Goal: Transaction & Acquisition: Purchase product/service

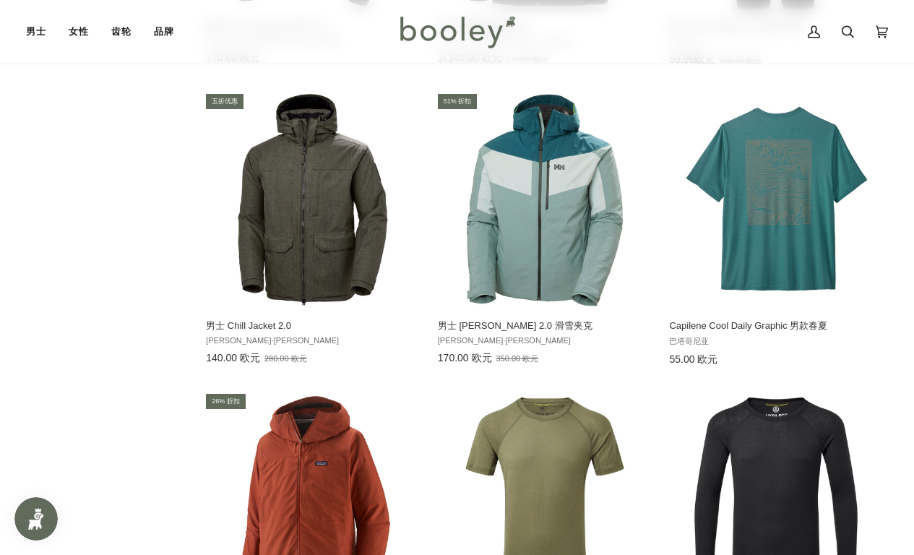
scroll to position [13961, 0]
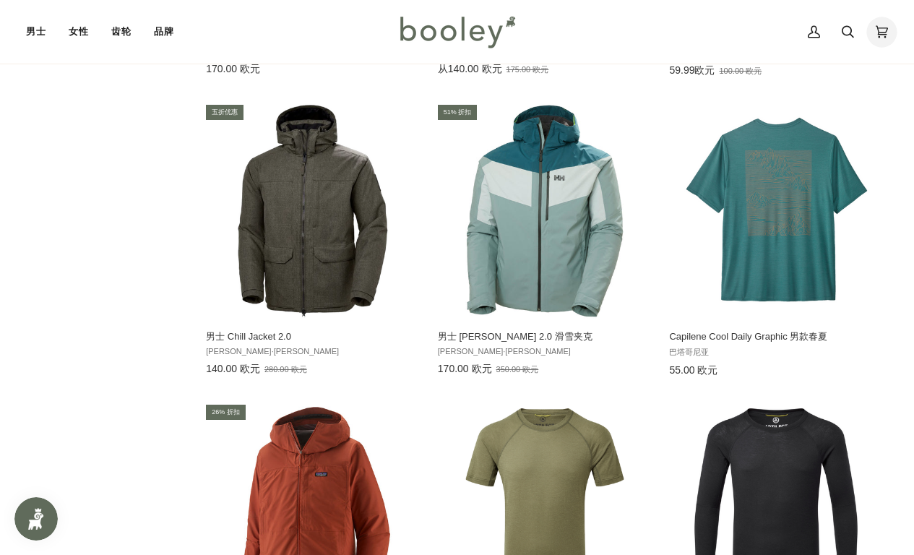
click at [883, 27] on icon at bounding box center [882, 32] width 12 height 12
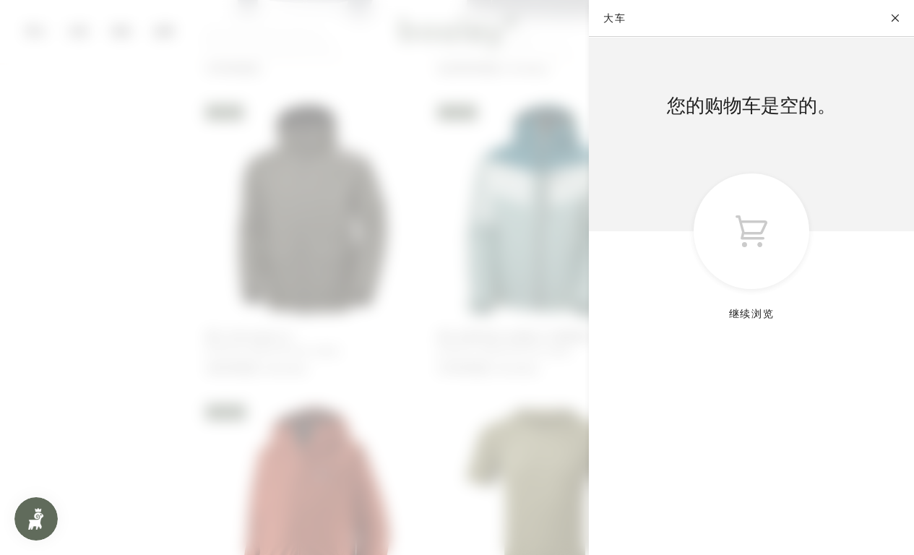
click at [896, 19] on button "关闭" at bounding box center [896, 18] width 36 height 36
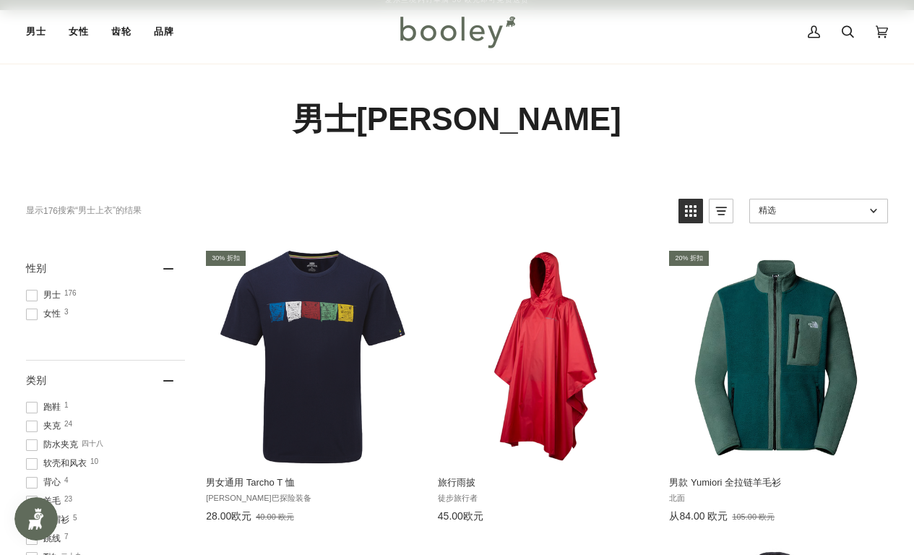
scroll to position [0, 0]
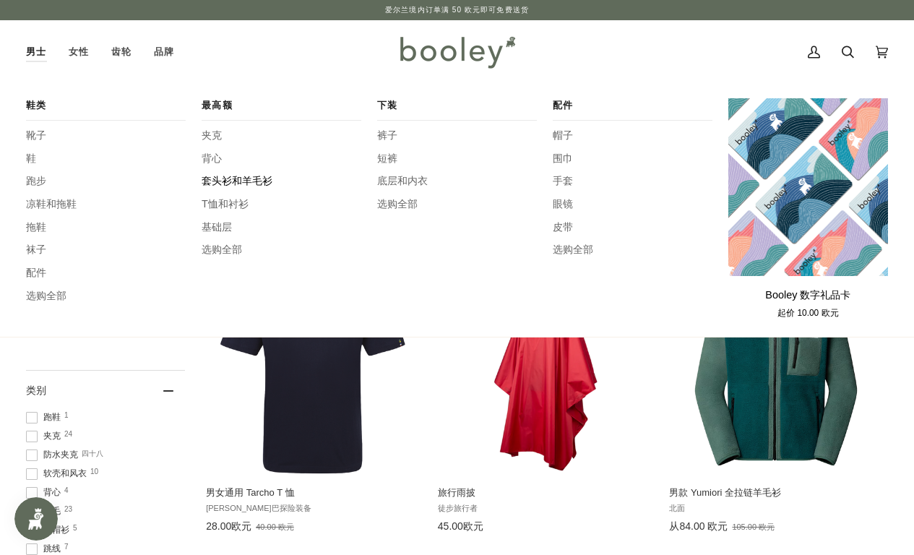
click at [220, 175] on font "套头衫和羊毛衫" at bounding box center [237, 181] width 71 height 12
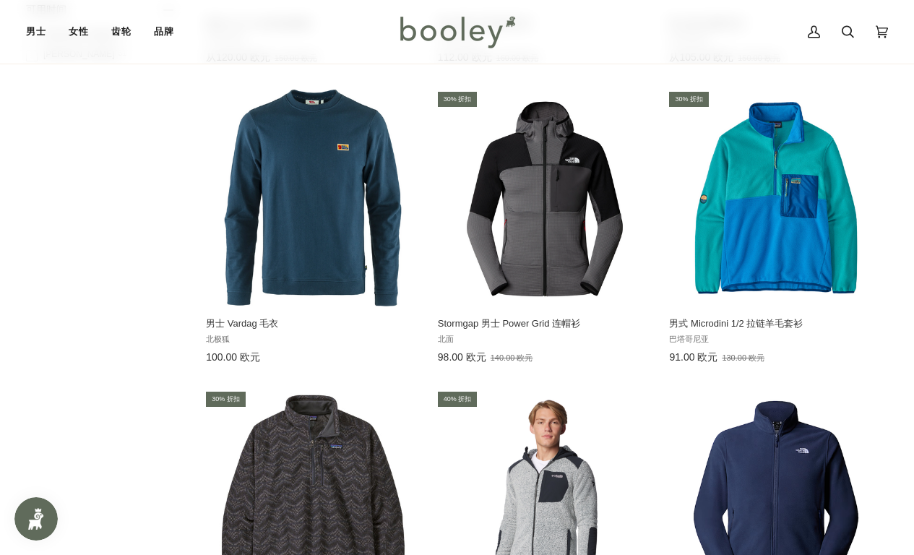
scroll to position [1068, 0]
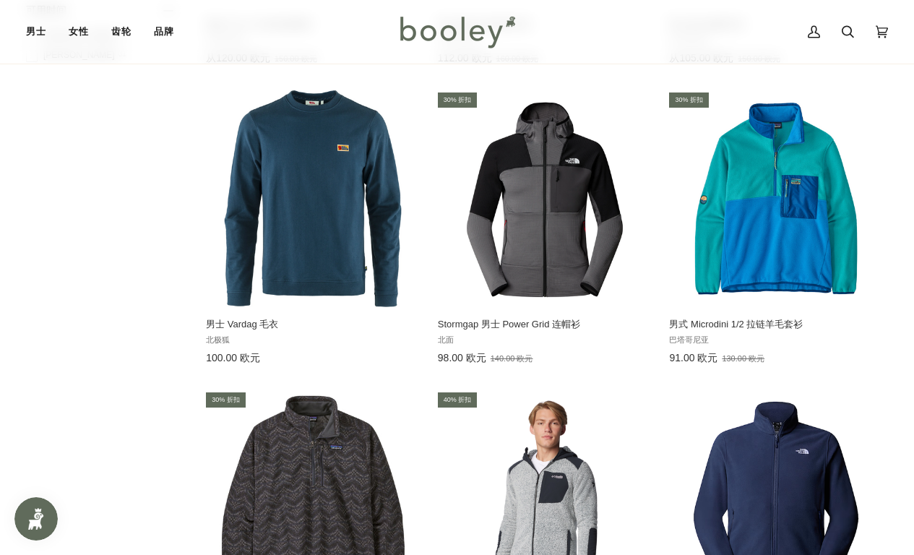
click at [273, 249] on img "男士 Vardag 毛衣" at bounding box center [313, 198] width 217 height 217
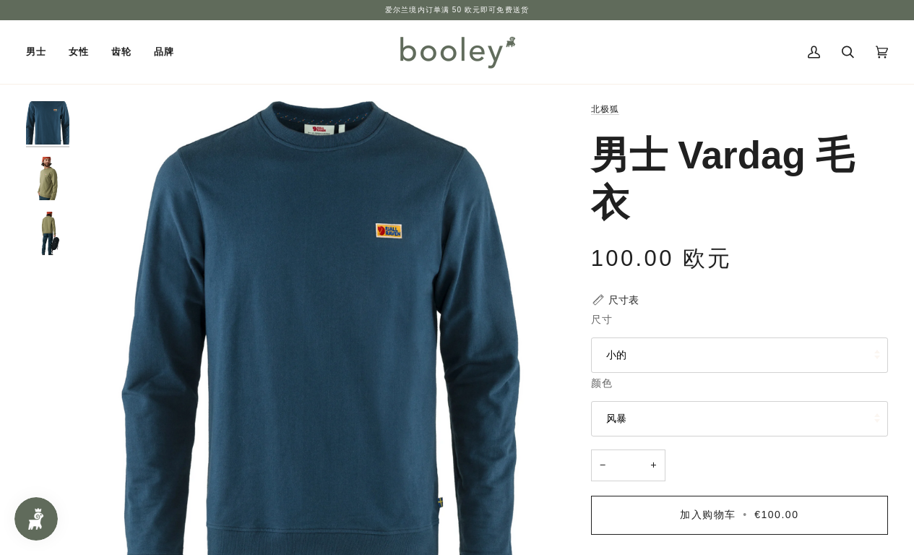
click at [609, 297] on font "尺寸表" at bounding box center [624, 300] width 30 height 12
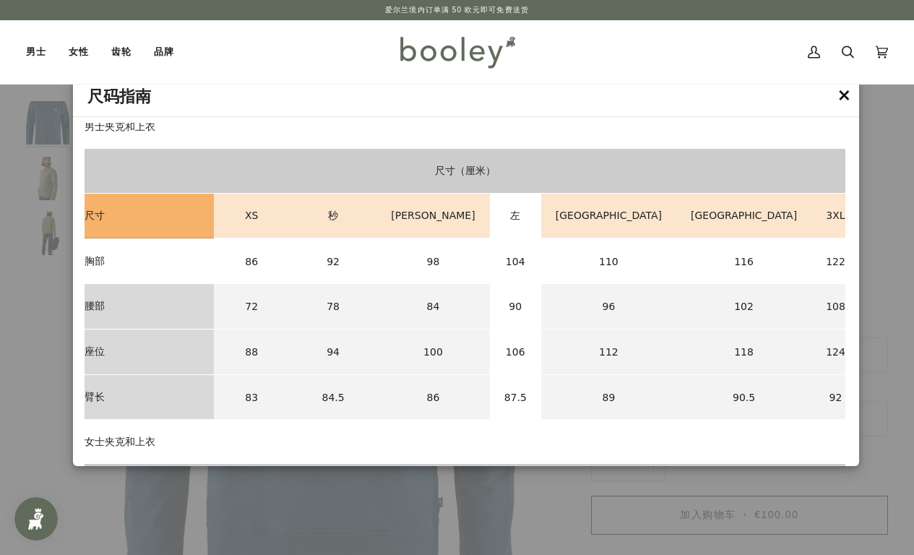
scroll to position [66, 0]
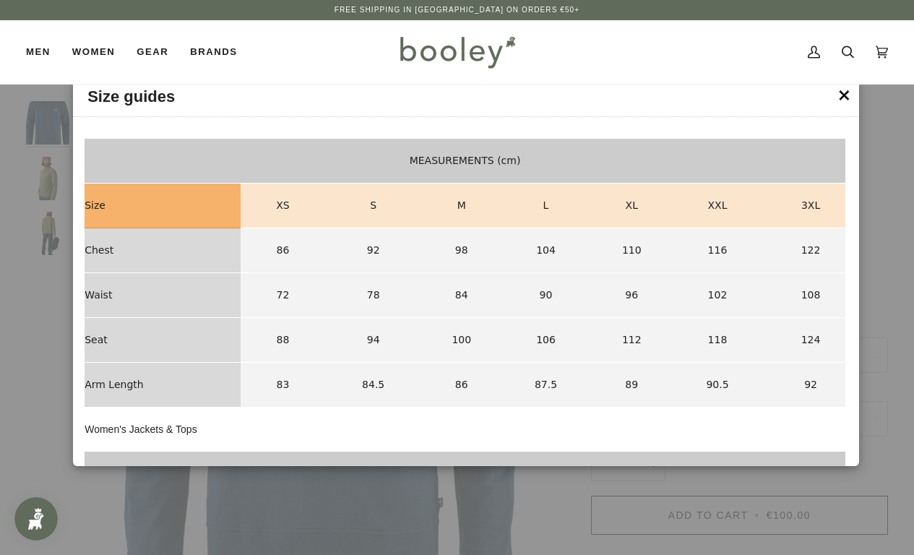
click at [540, 142] on td "MEASUREMENTS (cm)" at bounding box center [465, 161] width 761 height 45
click at [888, 474] on div at bounding box center [457, 277] width 914 height 555
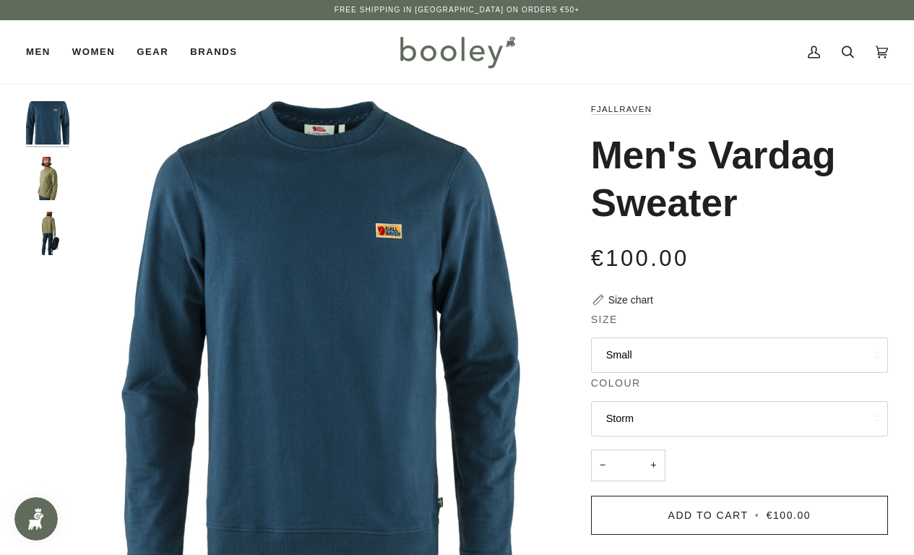
click at [700, 413] on button "Storm" at bounding box center [739, 418] width 297 height 35
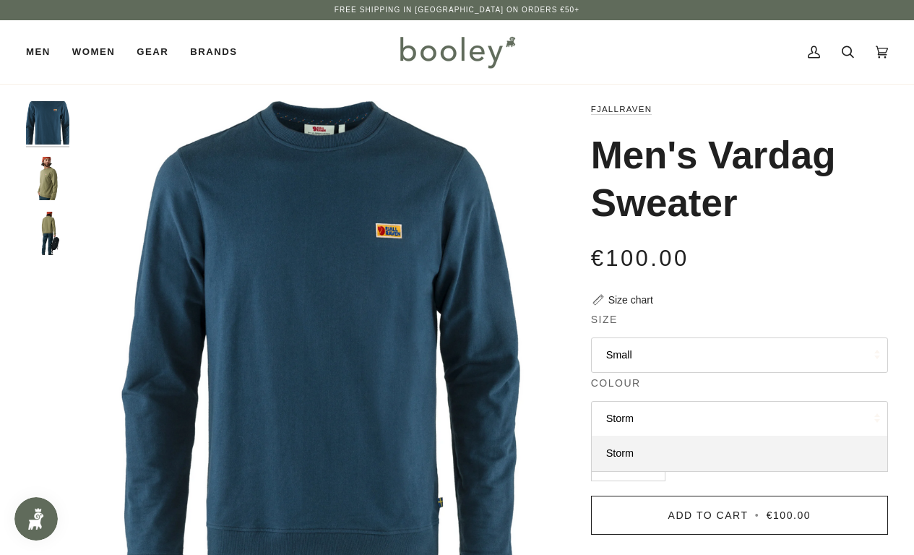
click at [710, 356] on button "Small" at bounding box center [739, 355] width 297 height 35
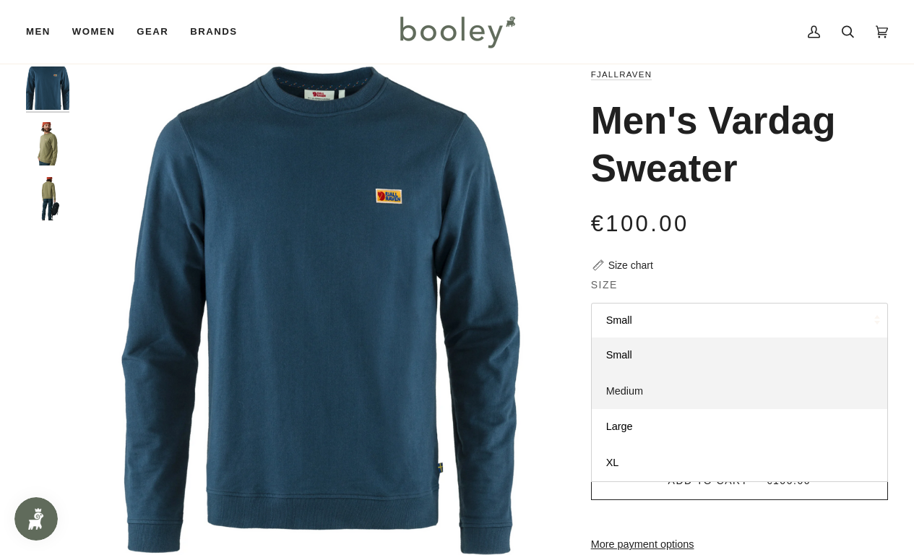
scroll to position [40, 0]
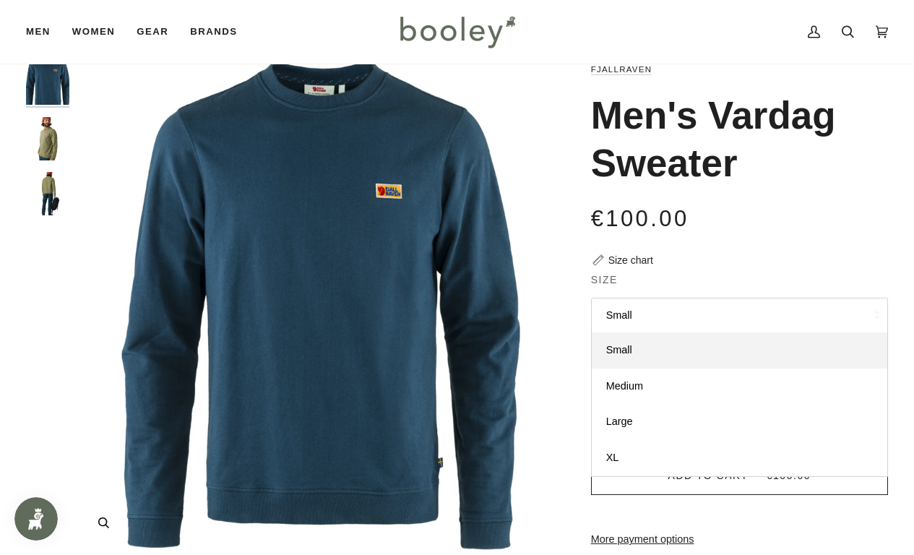
click at [552, 393] on img "Fjallraven Men's Vardag Sweater Storm - Booley Galway" at bounding box center [321, 305] width 489 height 489
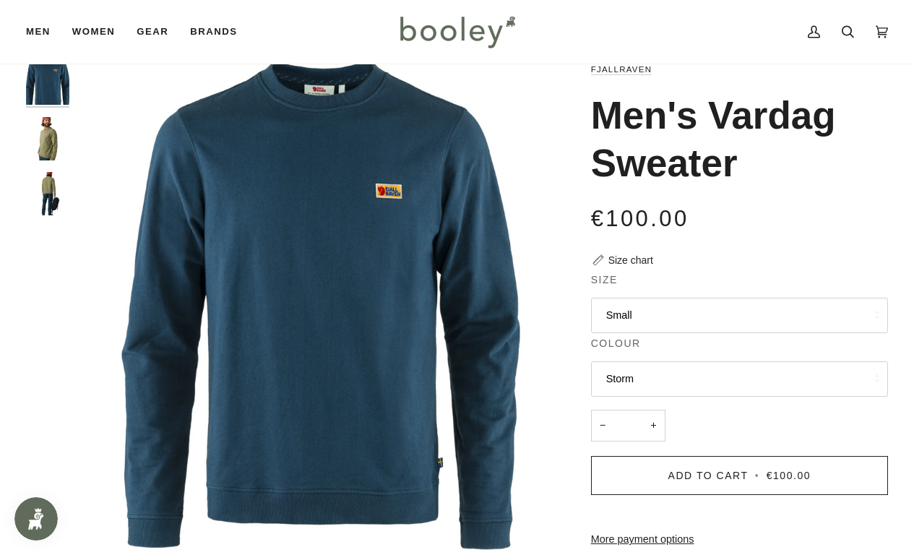
click at [695, 380] on button "Storm" at bounding box center [739, 378] width 297 height 35
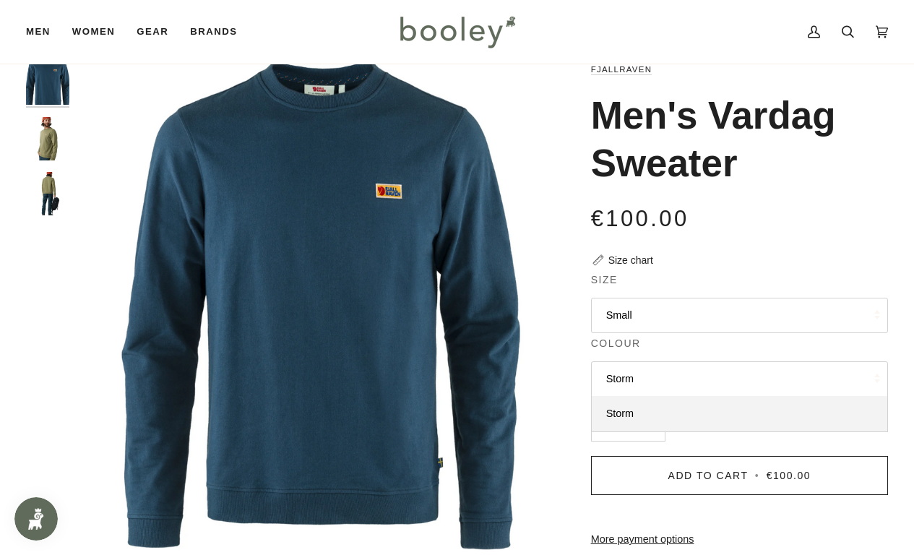
click at [698, 304] on button "Small" at bounding box center [739, 315] width 297 height 35
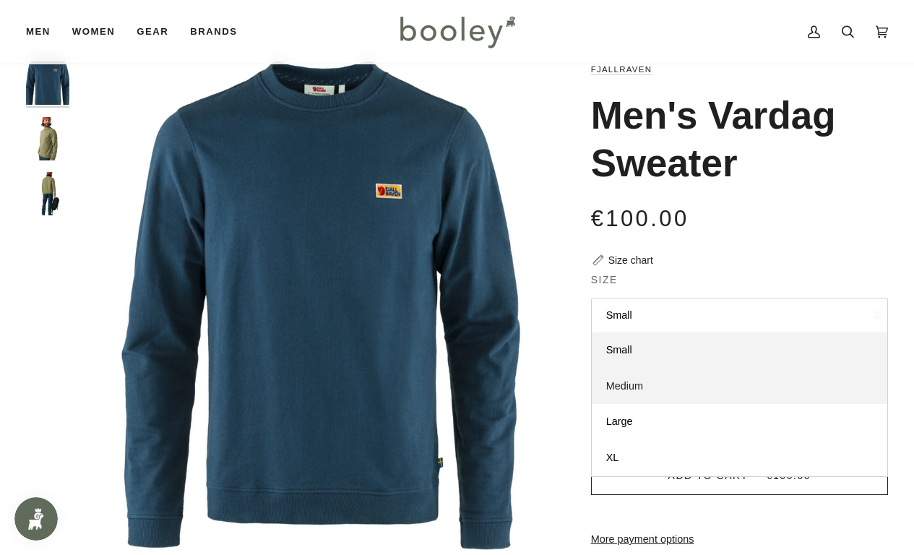
scroll to position [87, 0]
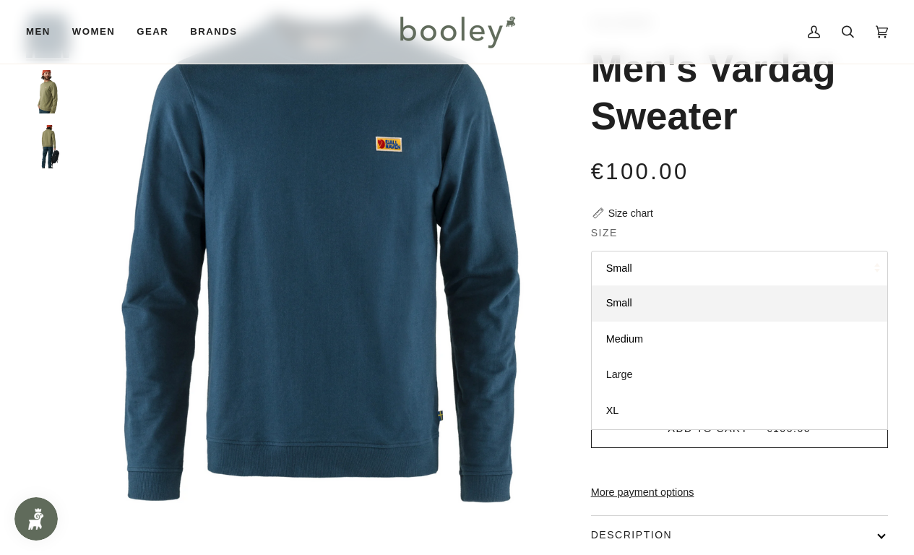
click at [643, 377] on link "Large" at bounding box center [740, 375] width 296 height 36
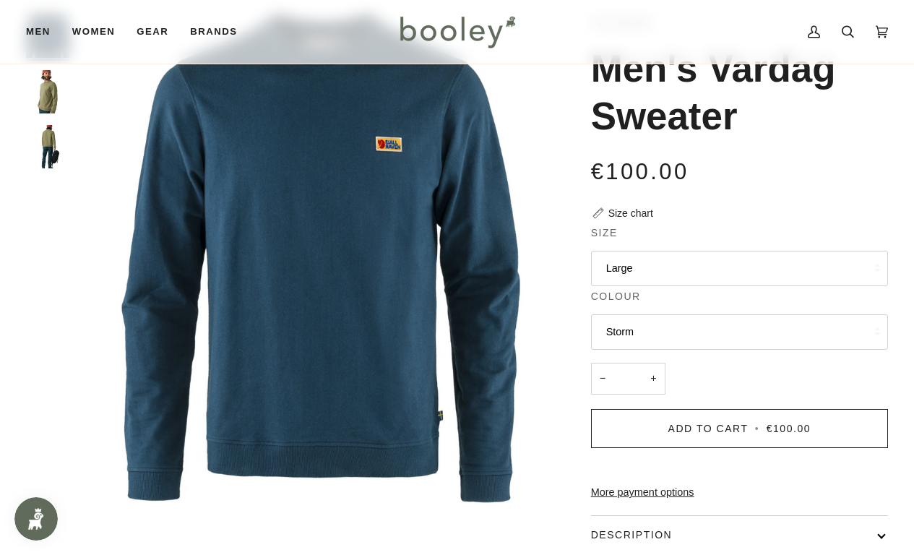
click at [758, 151] on div "Men's Vardag Sweater" at bounding box center [739, 100] width 297 height 110
